Goal: Task Accomplishment & Management: Use online tool/utility

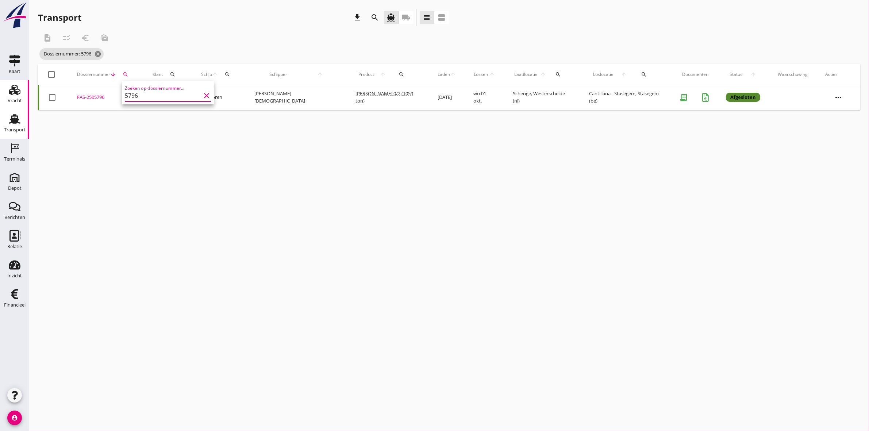
drag, startPoint x: 148, startPoint y: 94, endPoint x: 15, endPoint y: 97, distance: 133.9
click at [15, 97] on div "Deel track en trace Vracht details Vracht aanpassen Schip wijzigen Vracht kopie…" at bounding box center [434, 215] width 869 height 431
click at [121, 69] on div "Dossiernummer arrow_downward search" at bounding box center [106, 75] width 58 height 18
click at [128, 72] on icon "search" at bounding box center [126, 75] width 6 height 6
click at [137, 92] on input "5796" at bounding box center [163, 96] width 76 height 12
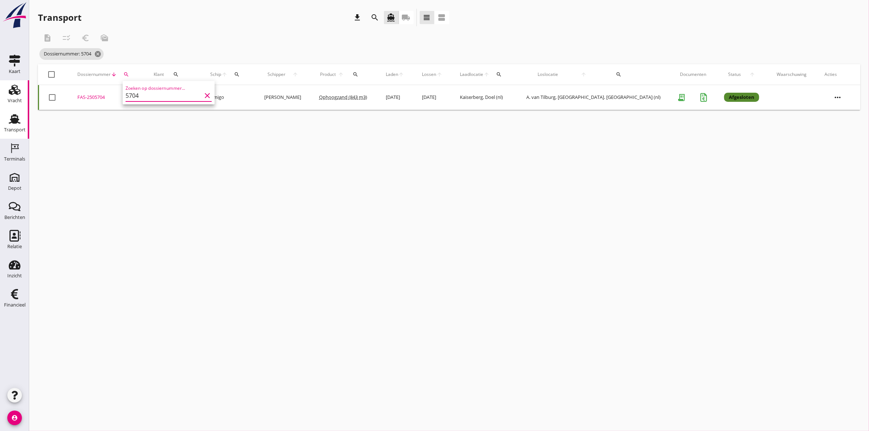
type input "5704"
click at [97, 98] on div "FAS-2505704" at bounding box center [106, 97] width 59 height 7
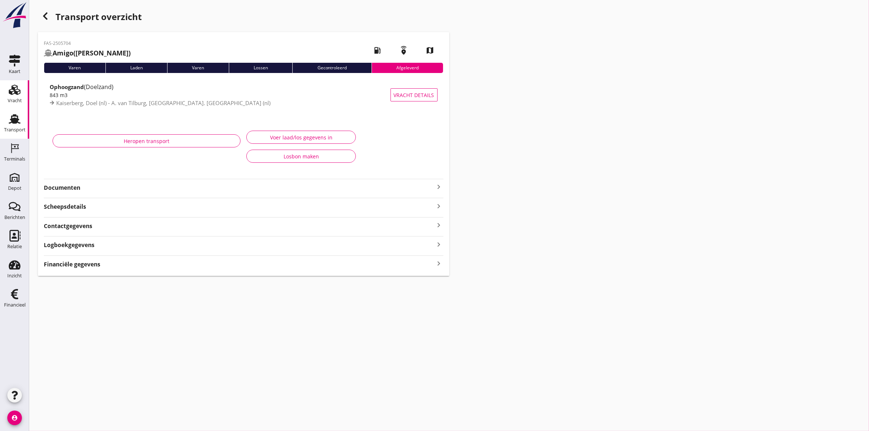
type input "843"
click at [353, 136] on button "Voer laad/los gegevens in" at bounding box center [300, 137] width 109 height 13
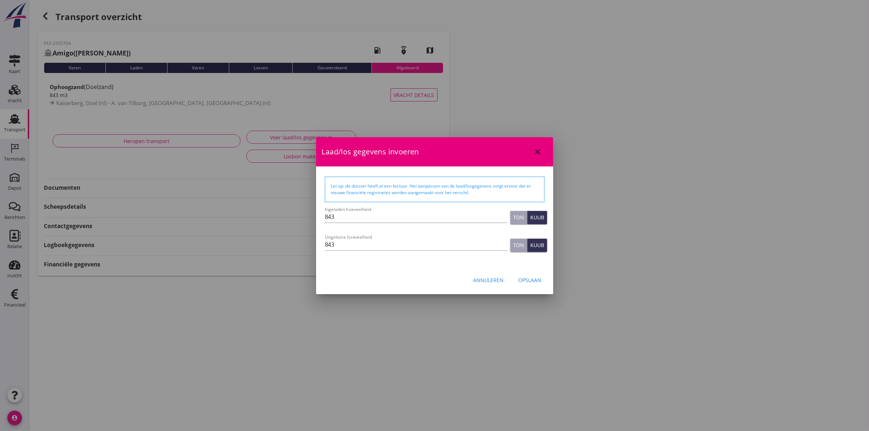
click at [611, 204] on div at bounding box center [434, 215] width 869 height 431
click at [541, 154] on icon "close" at bounding box center [537, 151] width 9 height 9
